Goal: Information Seeking & Learning: Learn about a topic

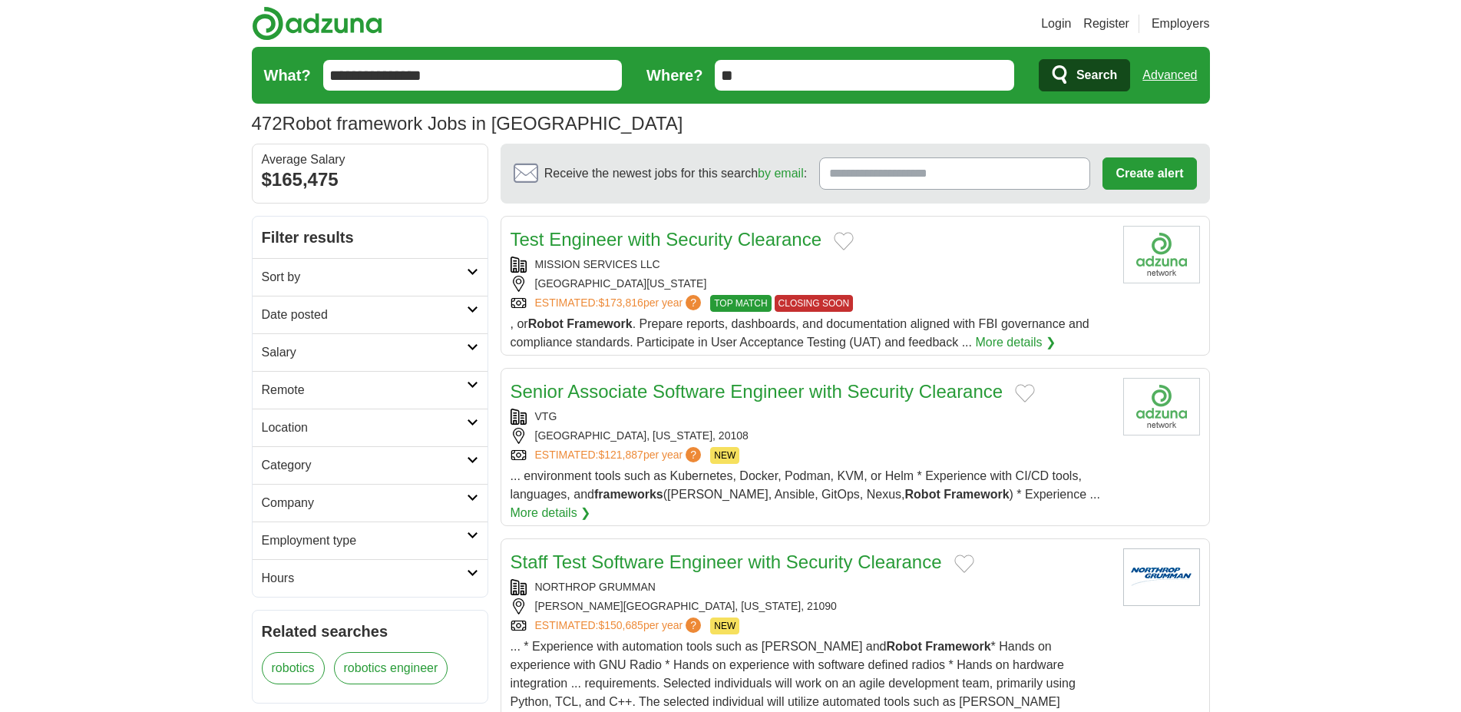
click at [349, 330] on link "Date posted" at bounding box center [370, 315] width 235 height 38
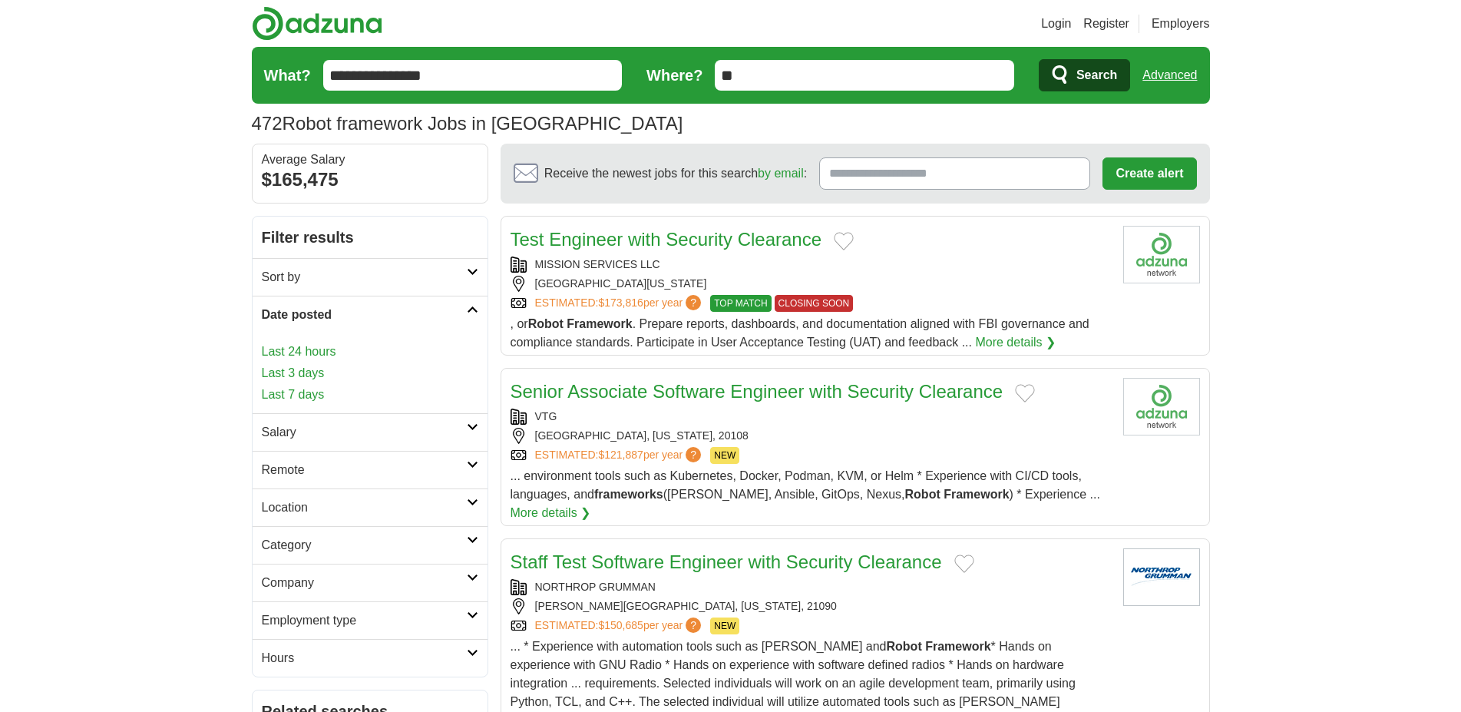
click at [292, 362] on div "Last 24 hours Last 3 days Last 7 days" at bounding box center [370, 372] width 216 height 61
click at [299, 358] on link "Last 24 hours" at bounding box center [370, 351] width 216 height 18
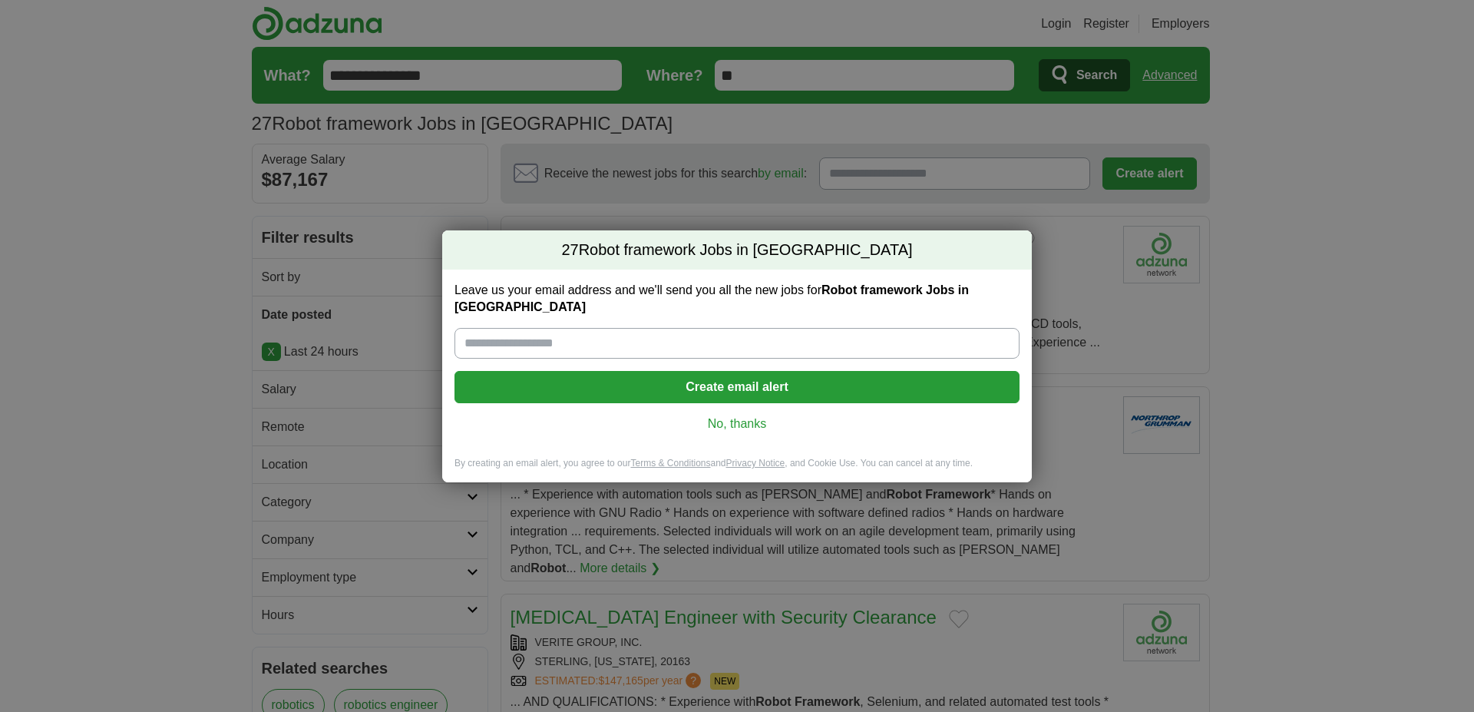
click at [759, 421] on link "No, thanks" at bounding box center [737, 423] width 540 height 17
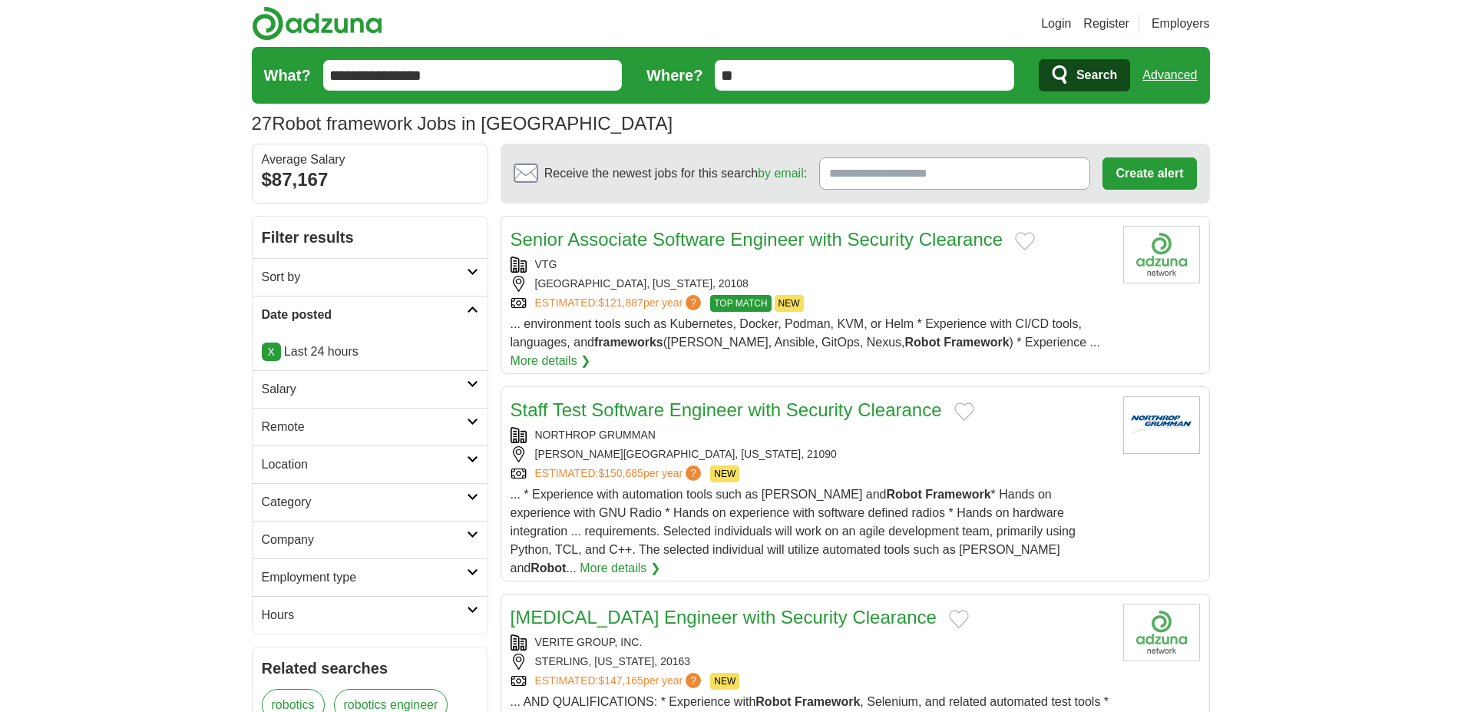
click at [355, 422] on h2 "Remote" at bounding box center [364, 427] width 205 height 18
click at [317, 462] on link "Remote jobs" at bounding box center [296, 463] width 69 height 13
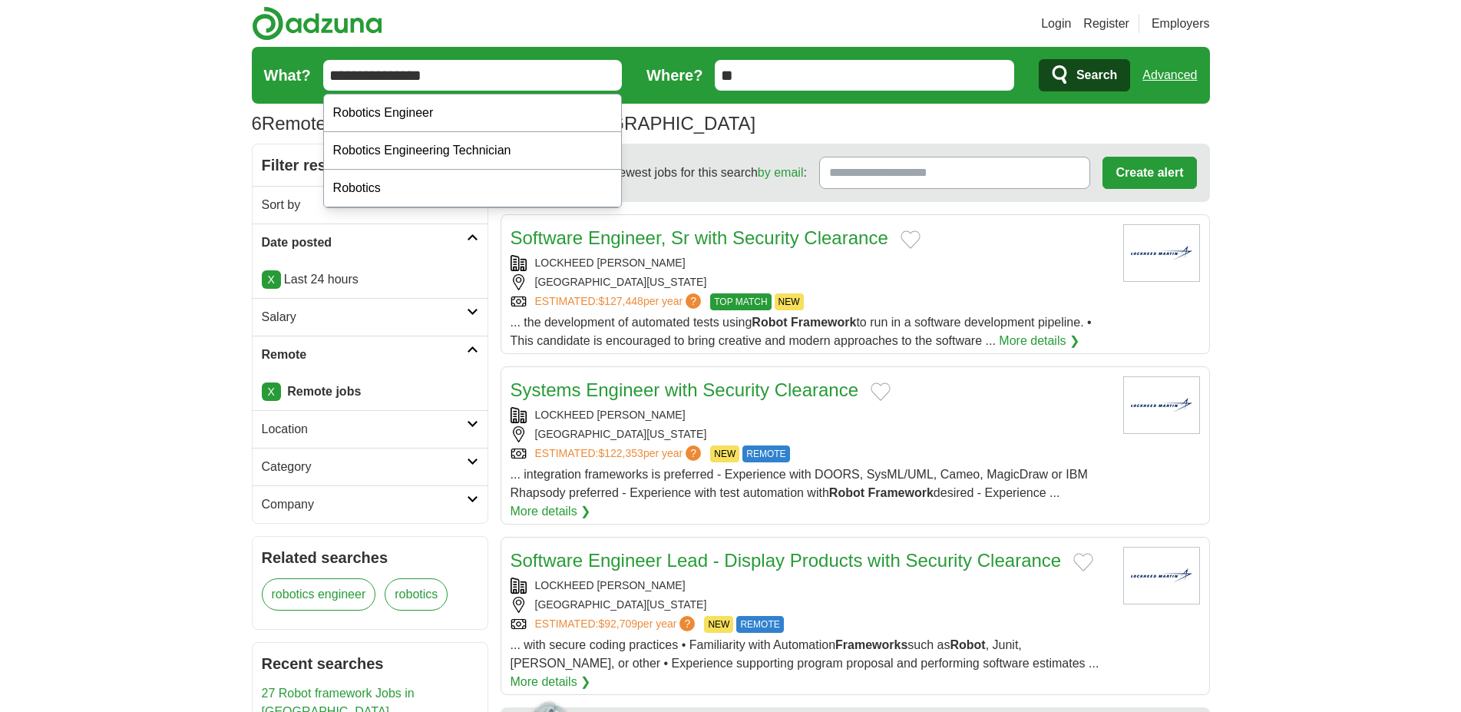
drag, startPoint x: 453, startPoint y: 60, endPoint x: 57, endPoint y: 51, distance: 396.2
click at [323, 60] on input "**********" at bounding box center [472, 75] width 299 height 31
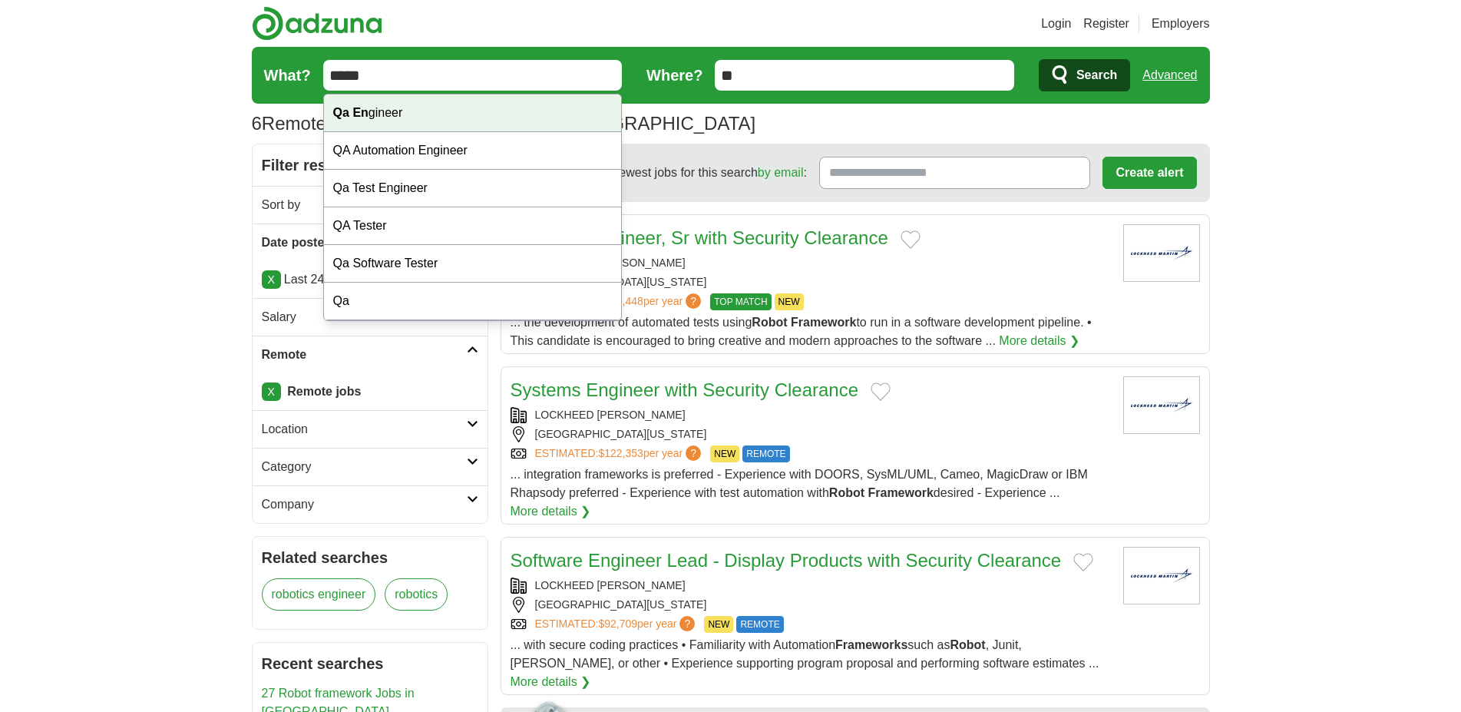
click at [357, 107] on strong "Qa En" at bounding box center [350, 112] width 35 height 13
type input "**********"
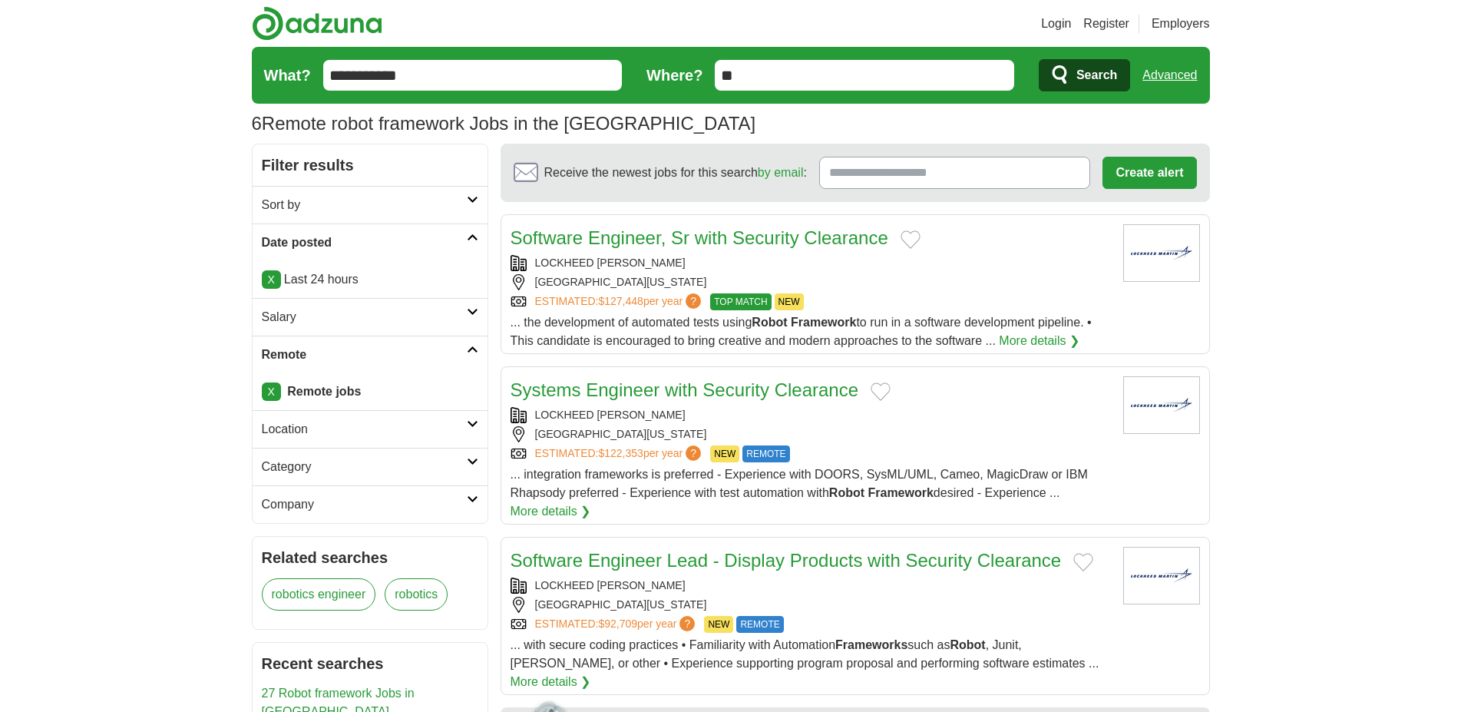
click at [1092, 61] on span "Search" at bounding box center [1096, 75] width 41 height 31
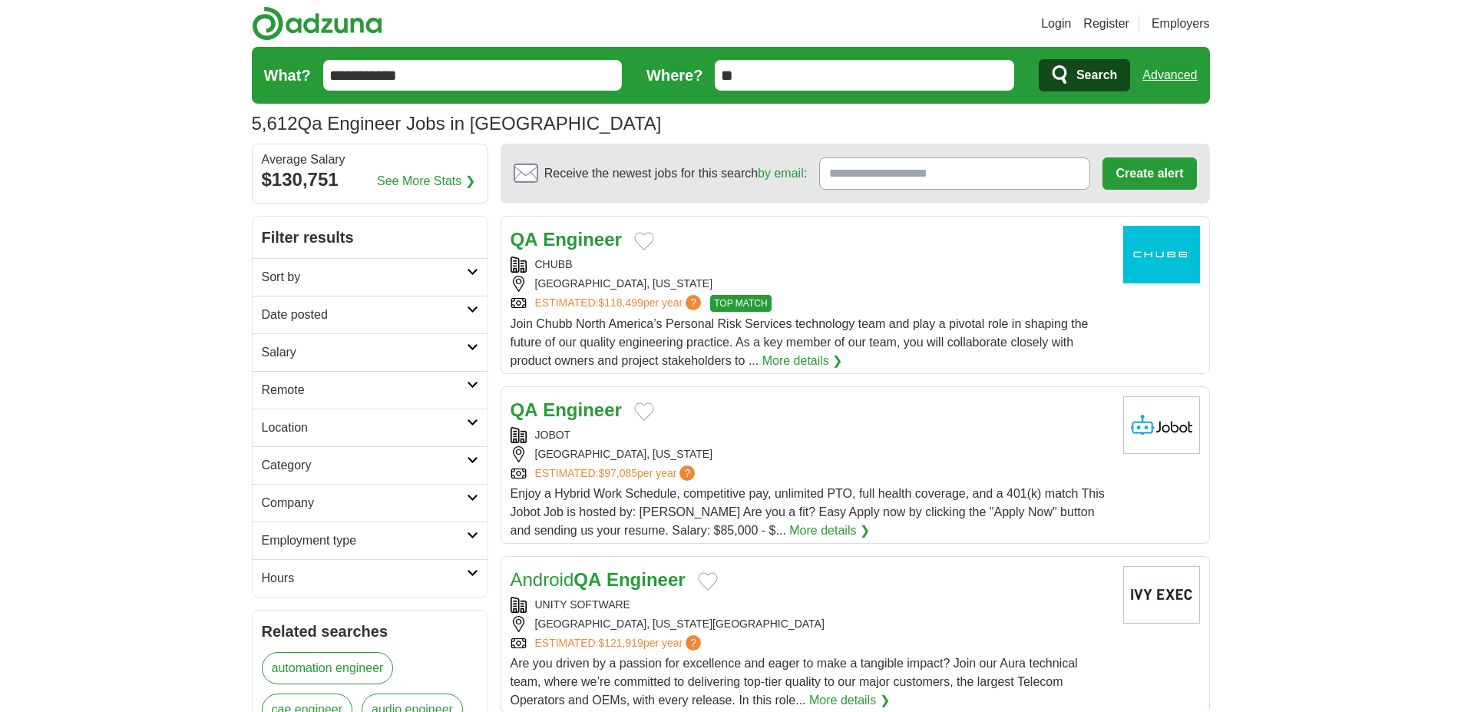
click at [335, 319] on h2 "Date posted" at bounding box center [364, 315] width 205 height 18
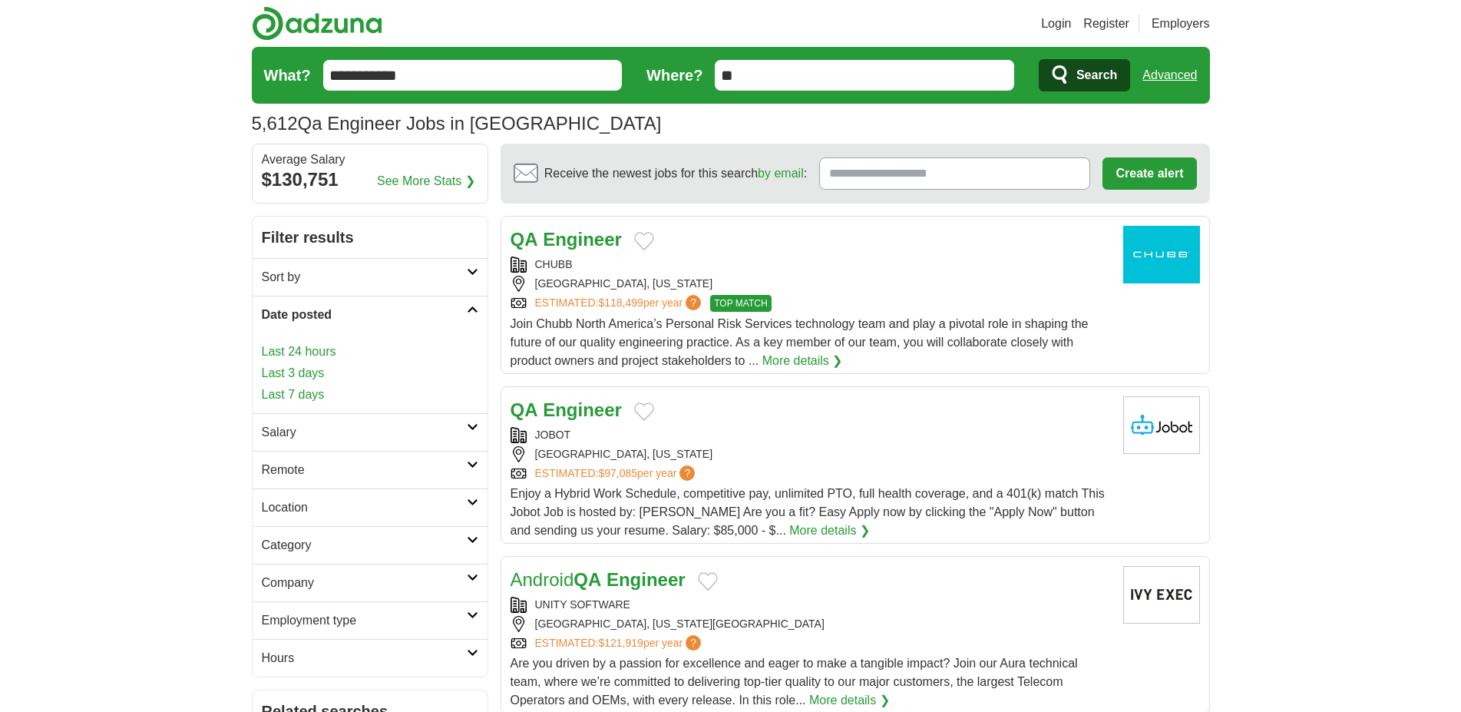
click at [307, 347] on link "Last 24 hours" at bounding box center [370, 351] width 216 height 18
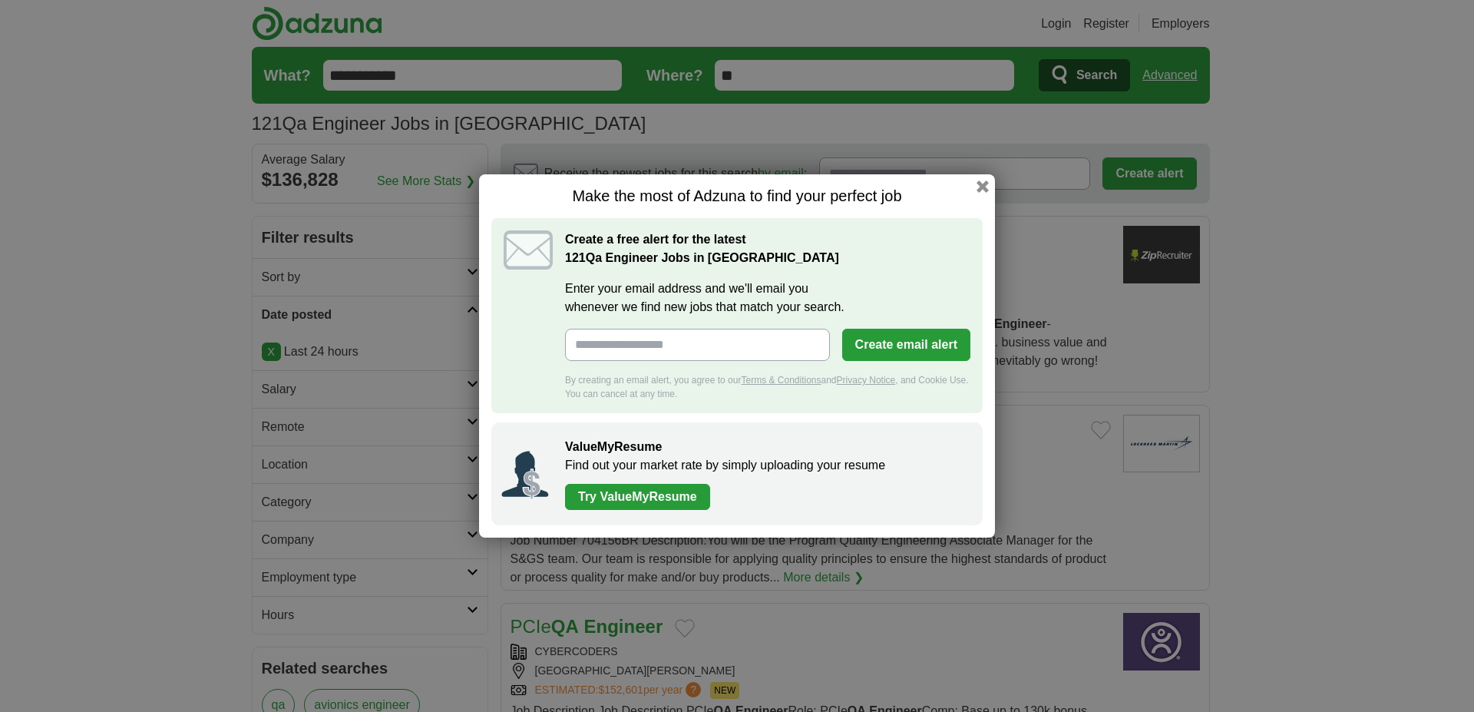
click at [211, 354] on div "Make the most of Adzuna to find your perfect job Create a free alert for the la…" at bounding box center [737, 356] width 1474 height 712
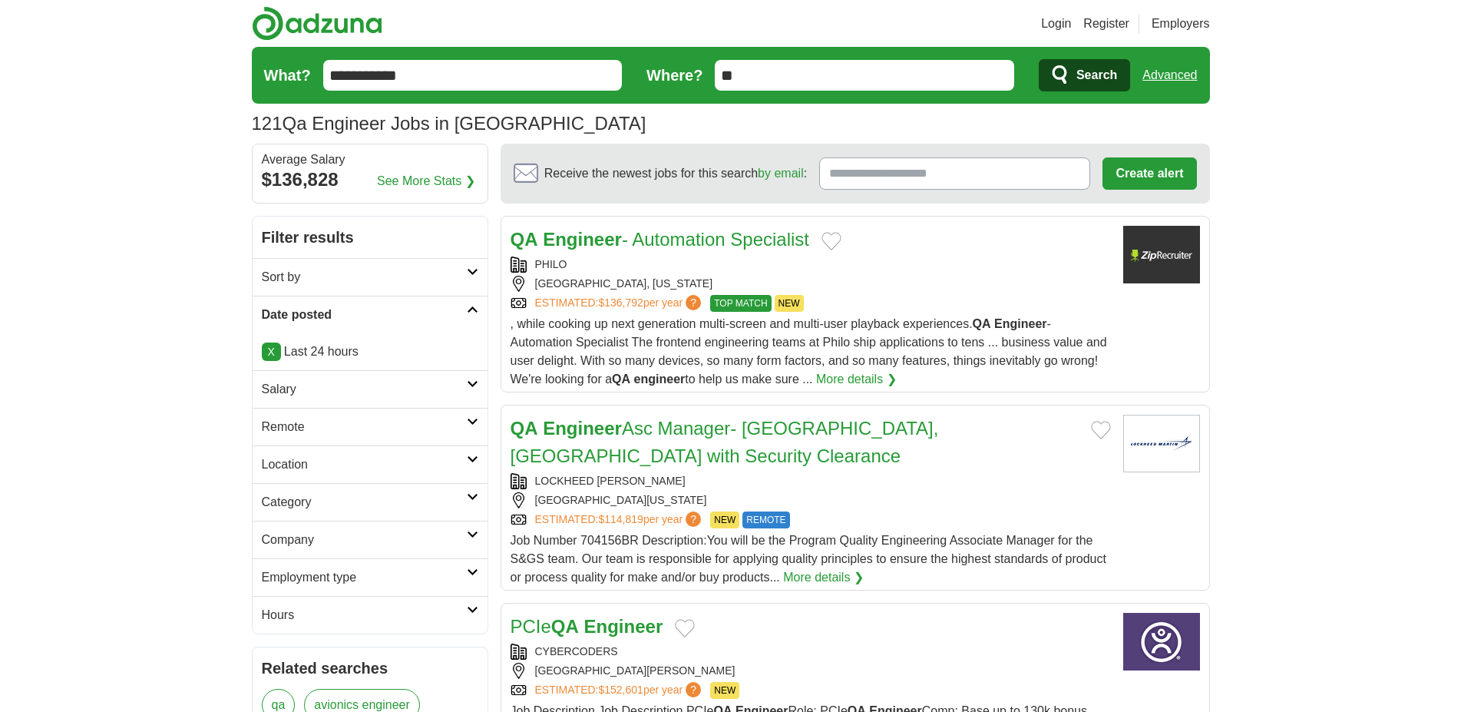
click at [354, 421] on h2 "Remote" at bounding box center [364, 427] width 205 height 18
click at [313, 460] on link "Remote jobs" at bounding box center [296, 463] width 69 height 13
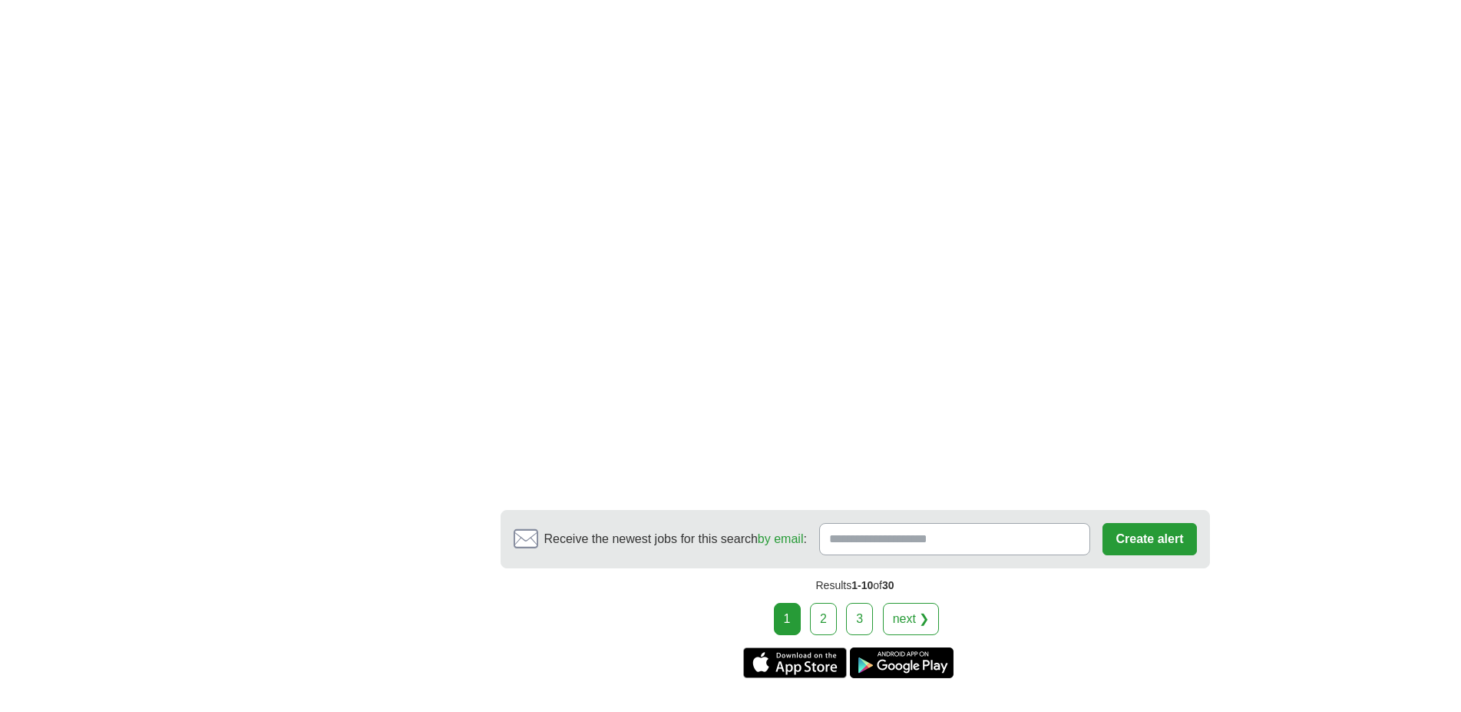
scroll to position [2271, 0]
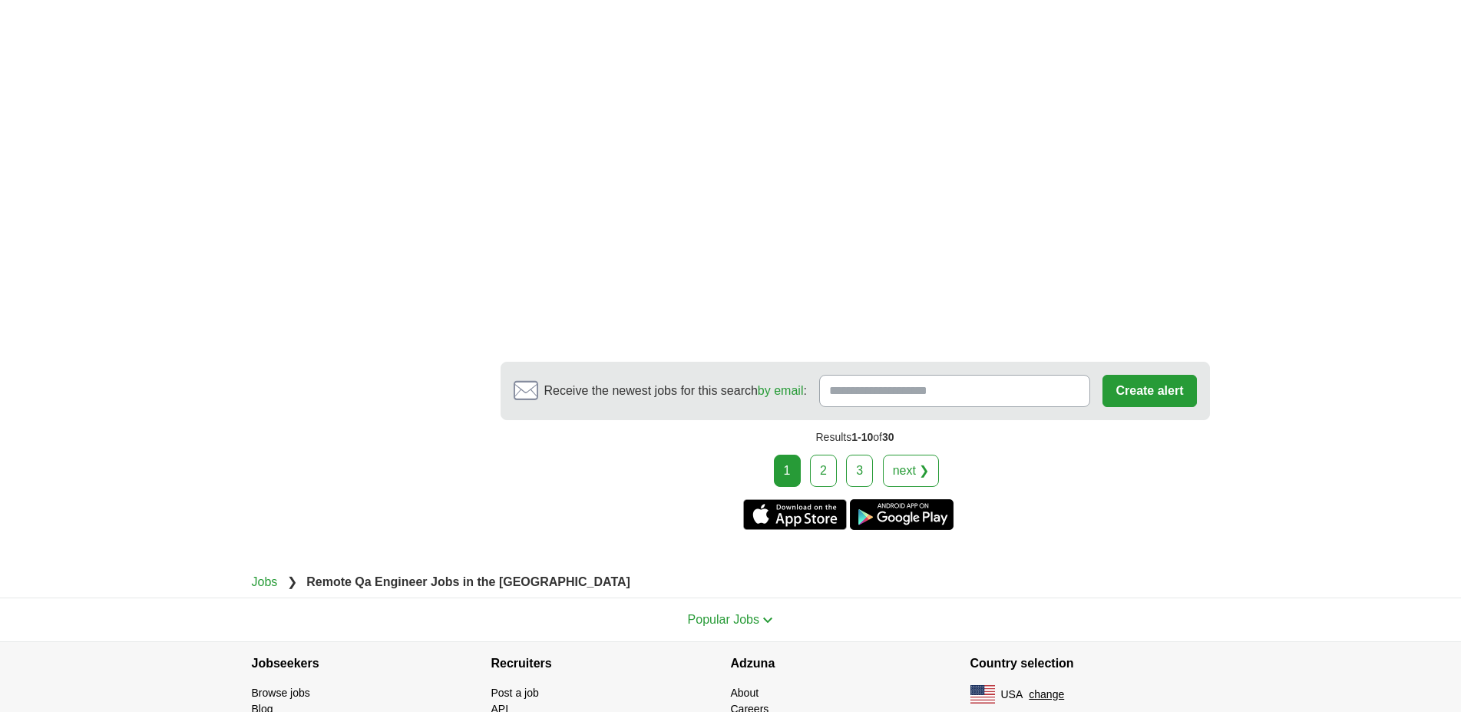
click at [822, 454] on link "2" at bounding box center [823, 470] width 27 height 32
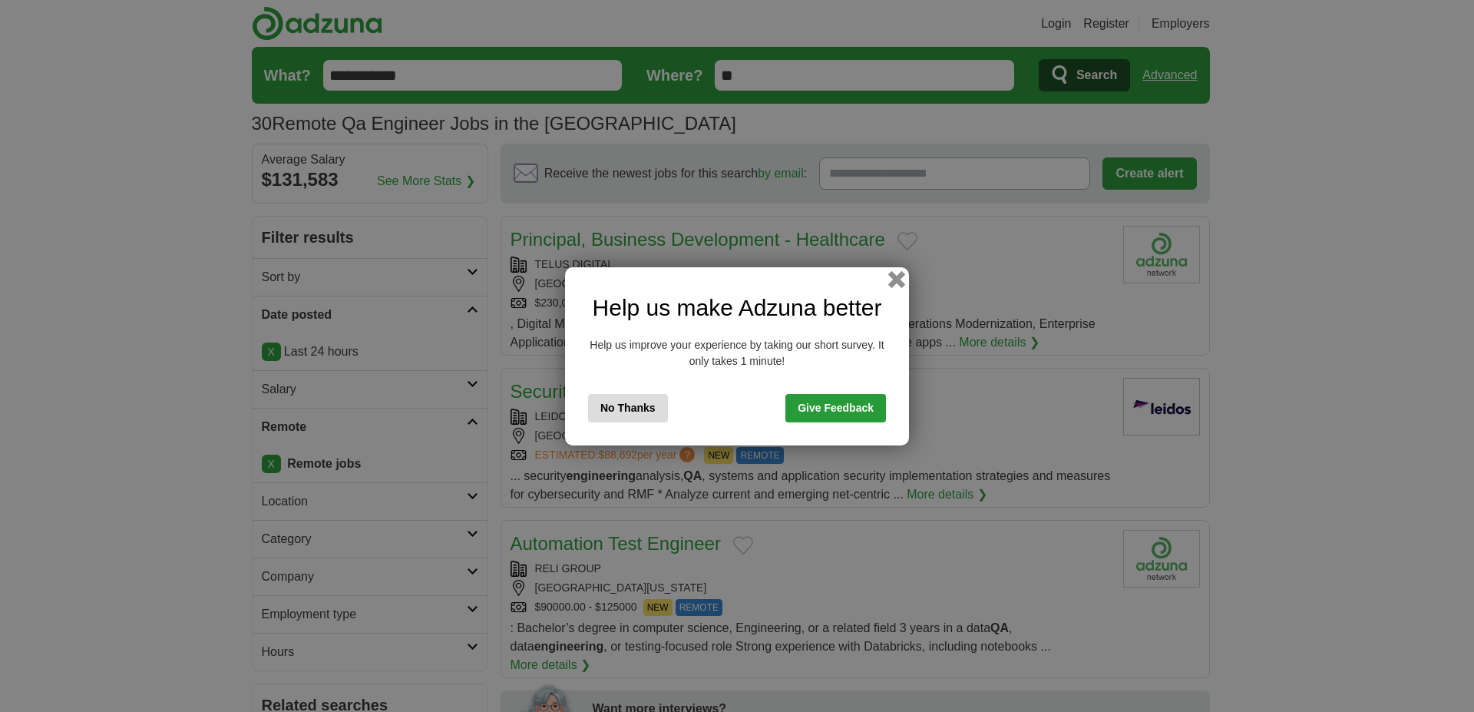
click at [902, 274] on button "button" at bounding box center [896, 278] width 17 height 17
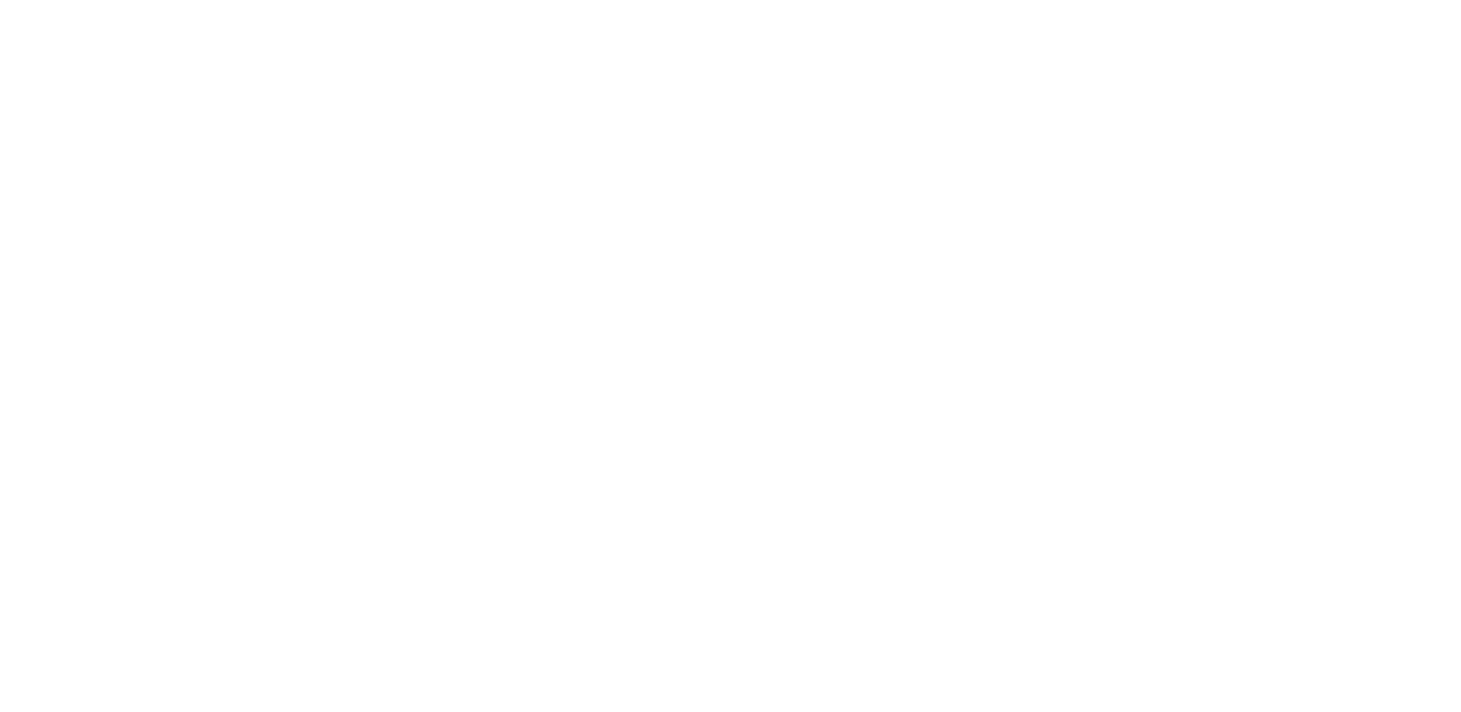
scroll to position [2427, 0]
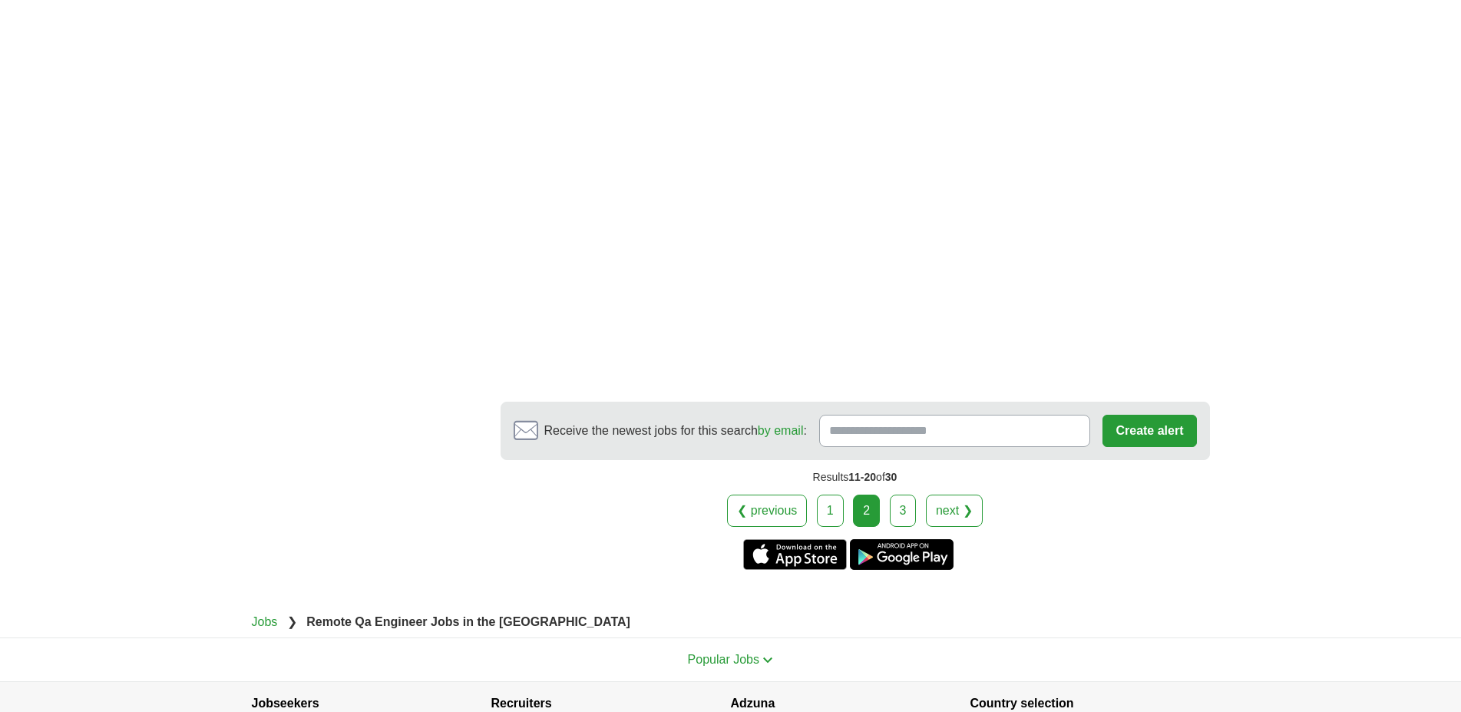
click at [896, 494] on link "3" at bounding box center [903, 510] width 27 height 32
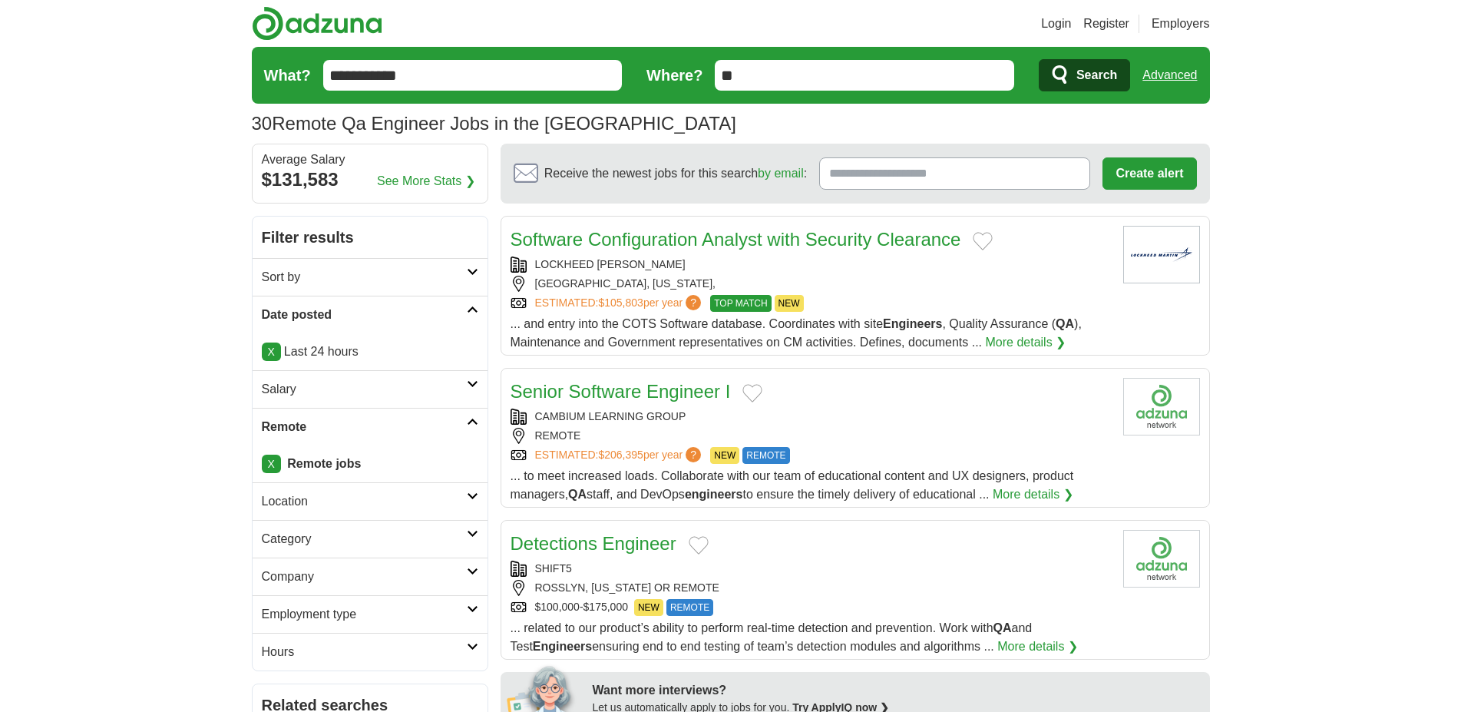
click at [519, 87] on input "**********" at bounding box center [472, 75] width 299 height 31
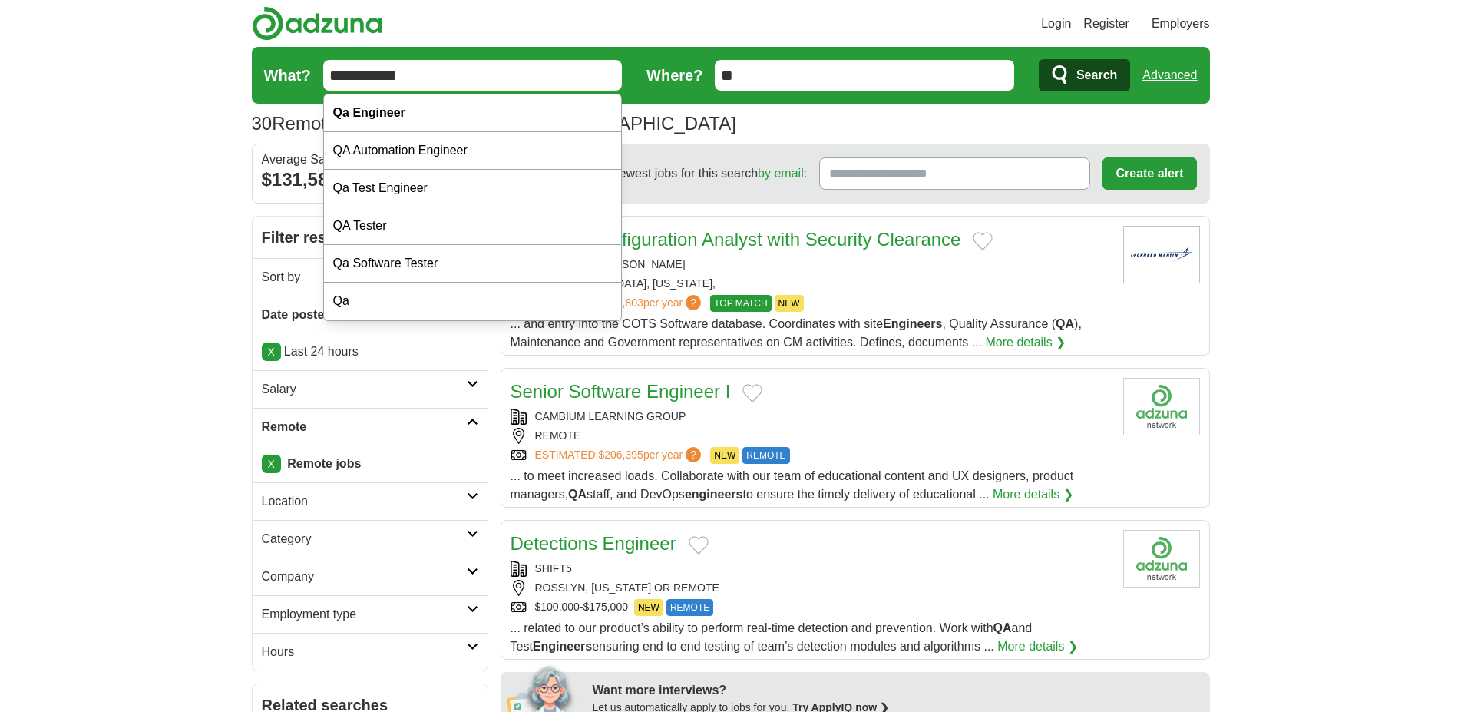
click at [519, 87] on input "**********" at bounding box center [472, 75] width 299 height 31
type input "**********"
click at [1039, 59] on button "Search" at bounding box center [1084, 75] width 91 height 32
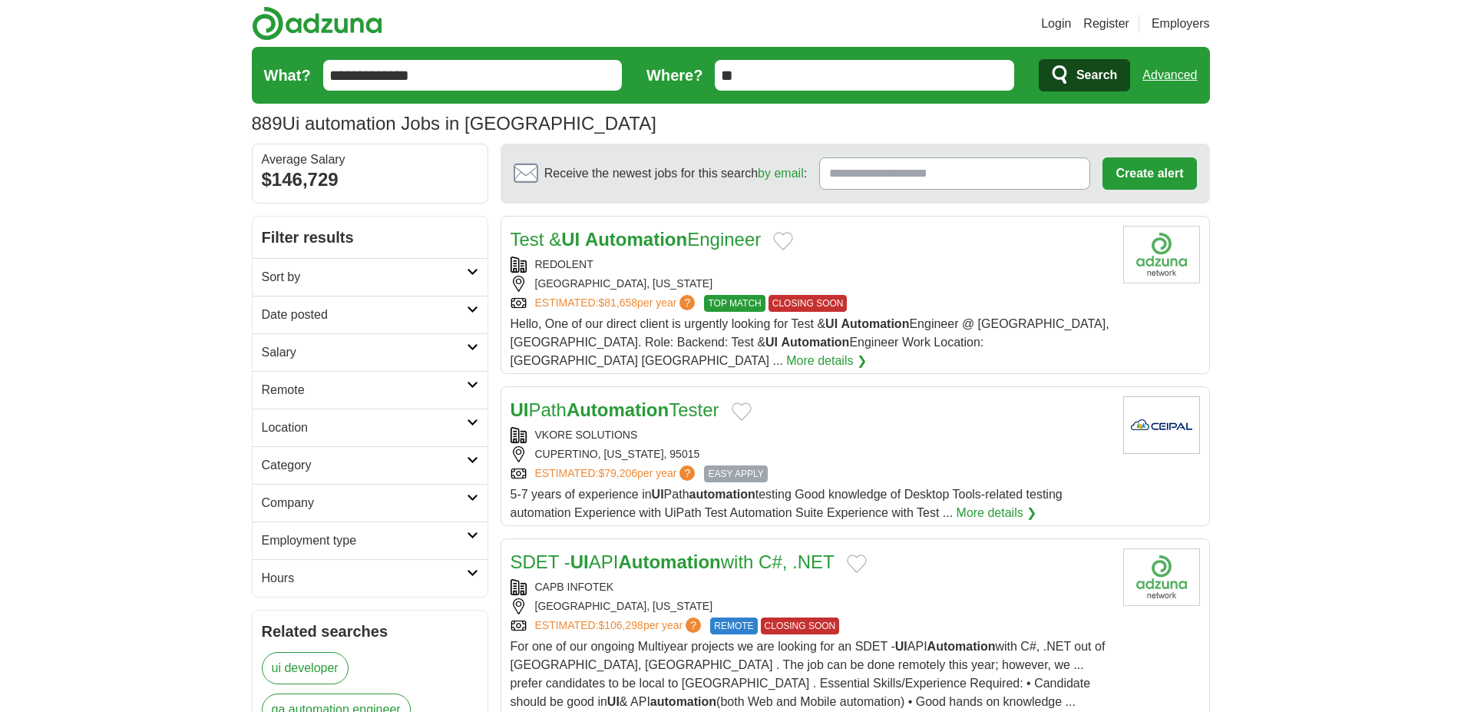
click at [382, 313] on h2 "Date posted" at bounding box center [364, 315] width 205 height 18
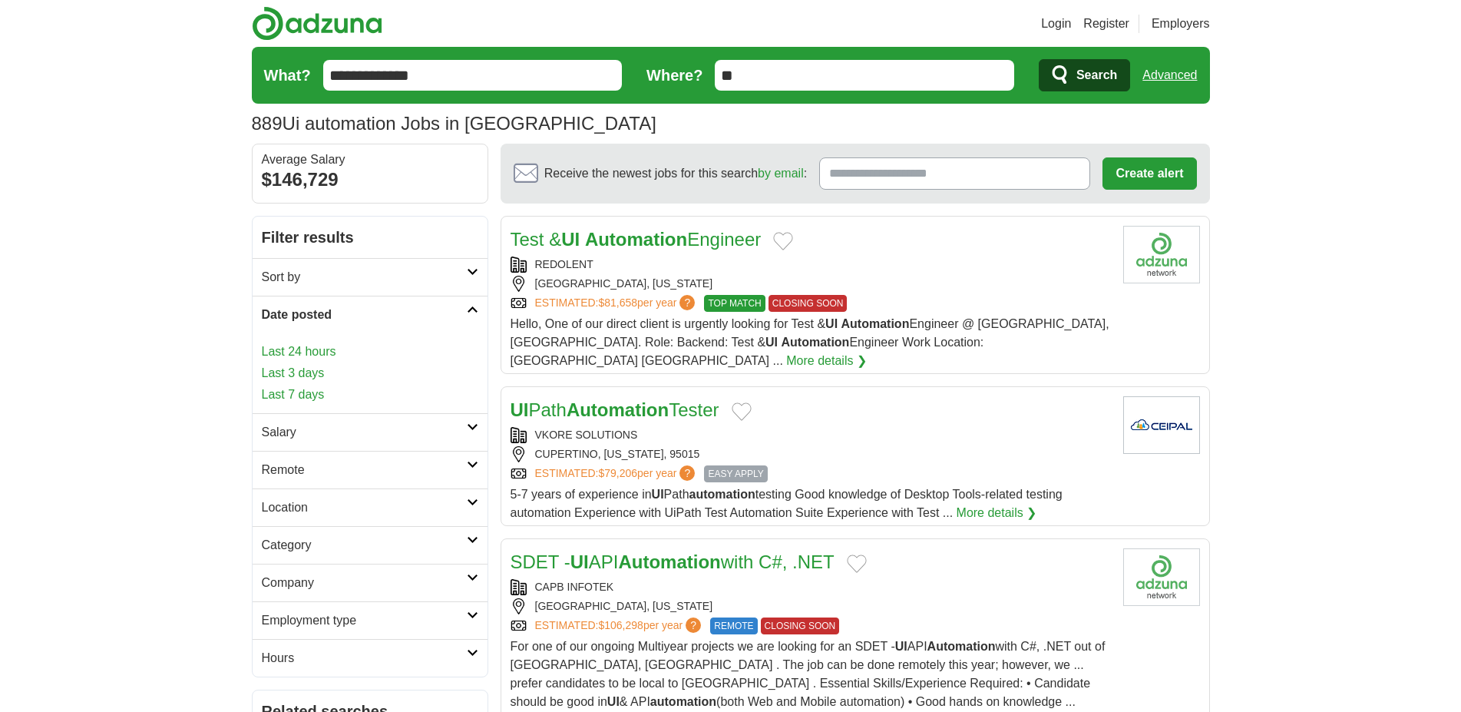
click at [289, 350] on link "Last 24 hours" at bounding box center [370, 351] width 216 height 18
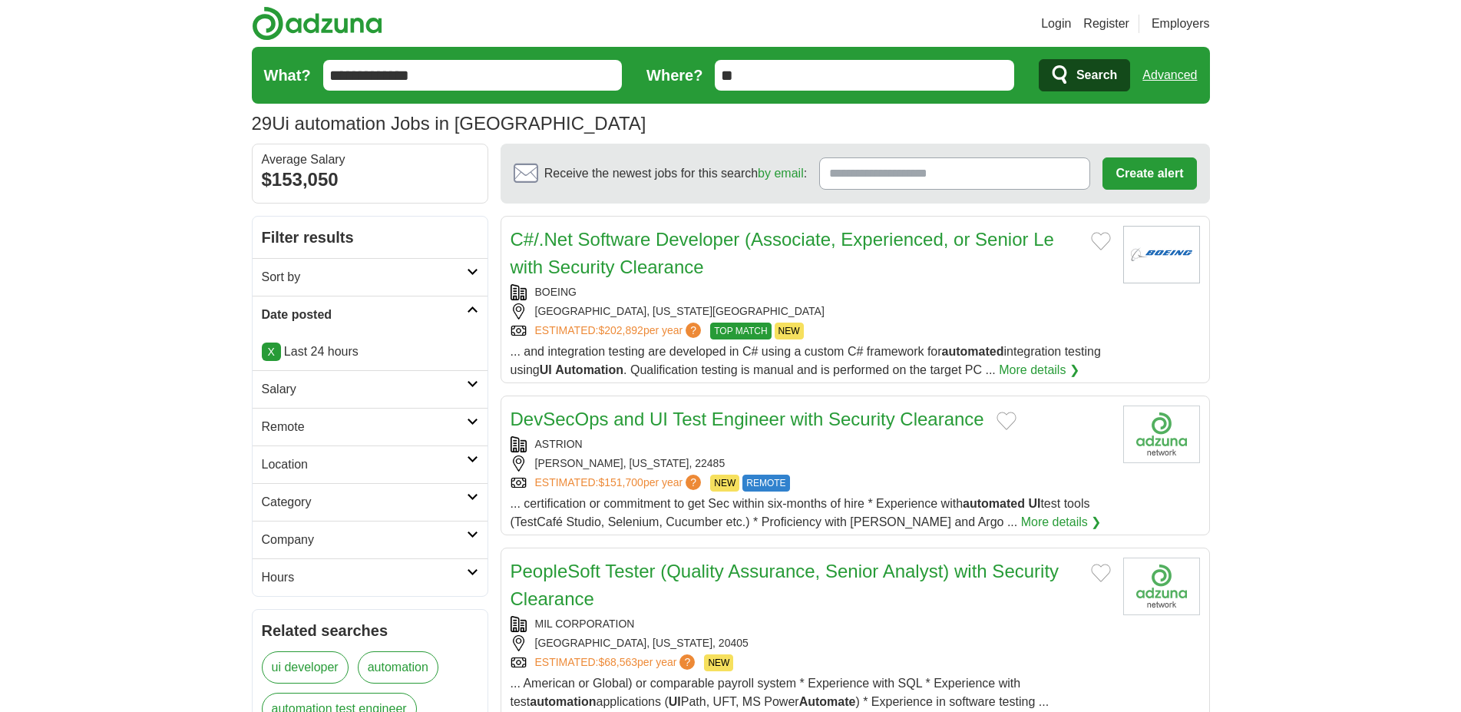
click at [310, 421] on h2 "Remote" at bounding box center [364, 427] width 205 height 18
click at [306, 455] on div "Remote jobs" at bounding box center [370, 463] width 235 height 37
click at [304, 464] on link "Remote jobs" at bounding box center [296, 463] width 69 height 13
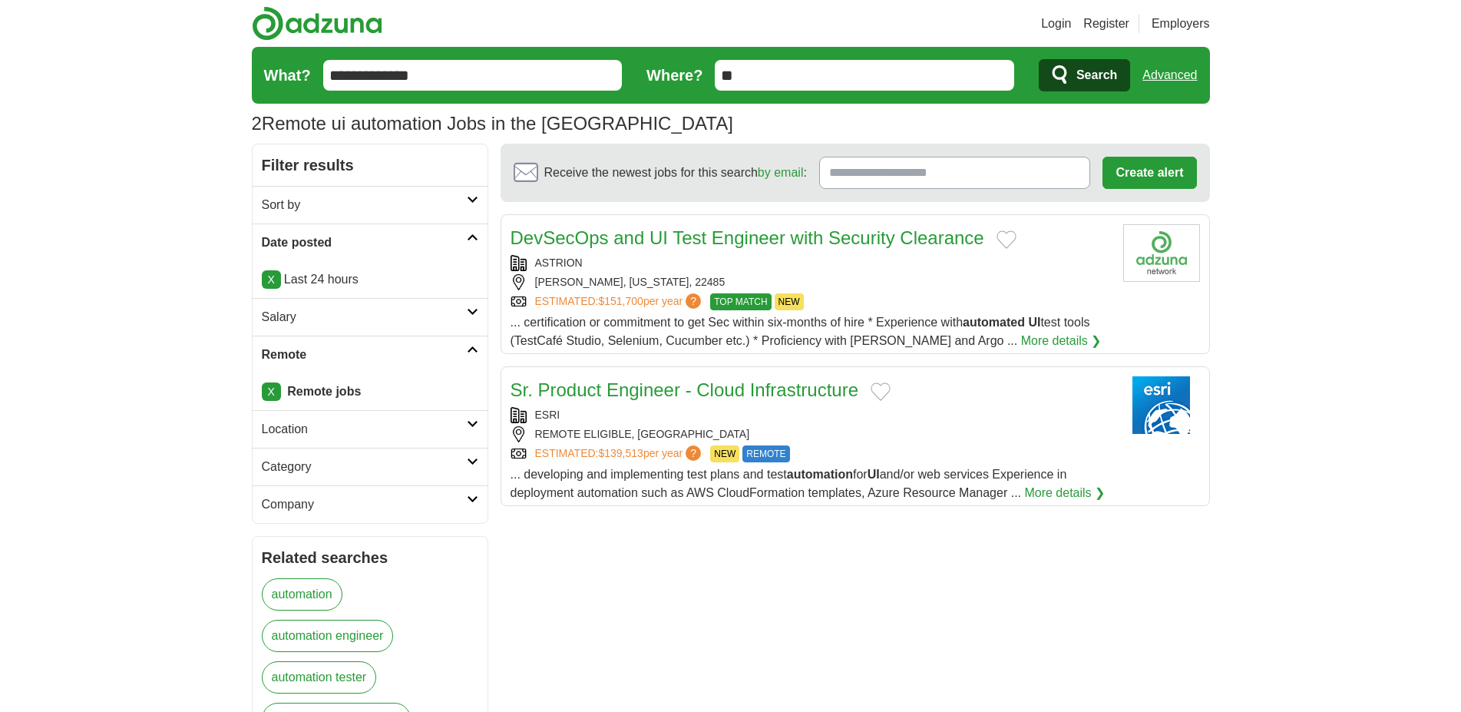
click at [1021, 342] on link "More details ❯" at bounding box center [1061, 341] width 81 height 18
